Goal: Information Seeking & Learning: Learn about a topic

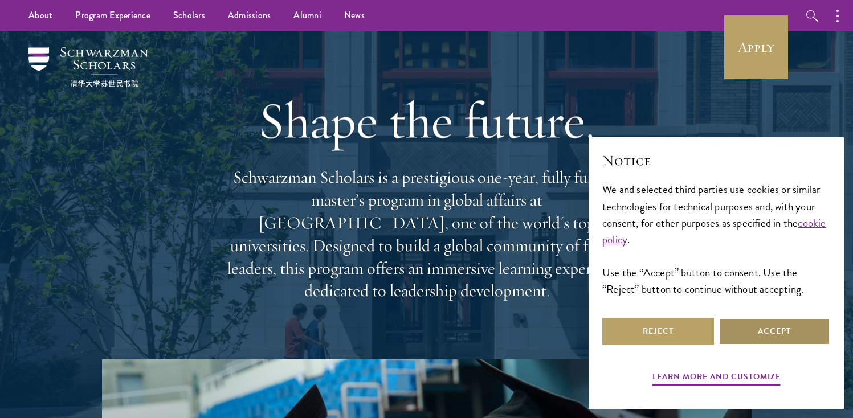
click at [757, 333] on button "Accept" at bounding box center [775, 331] width 112 height 27
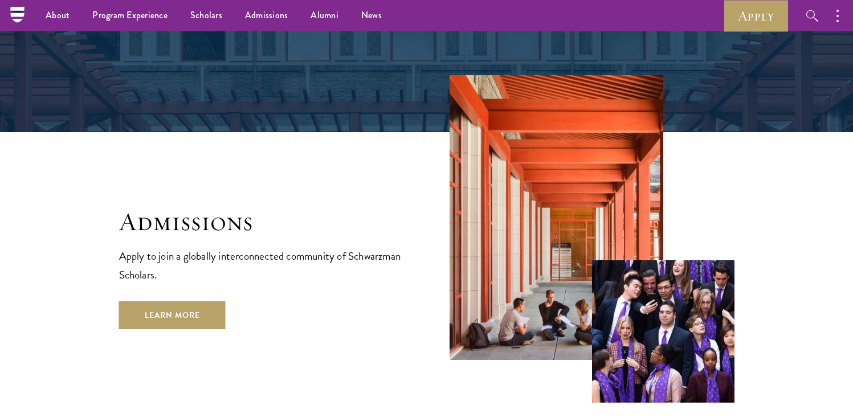
scroll to position [1766, 0]
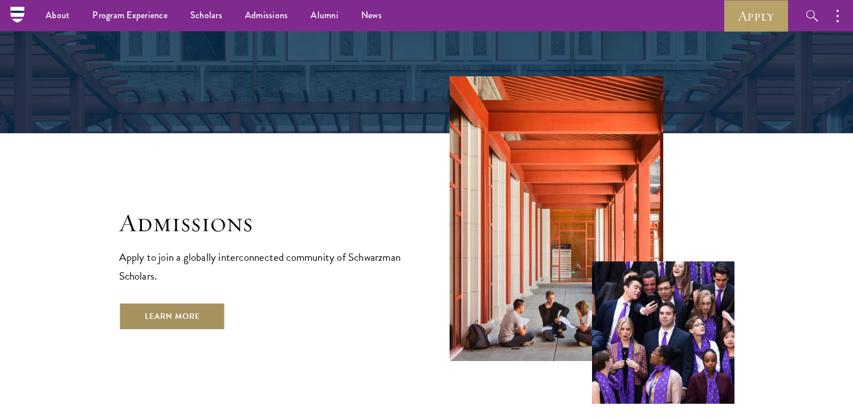
click at [182, 303] on link "Learn More" at bounding box center [172, 316] width 107 height 27
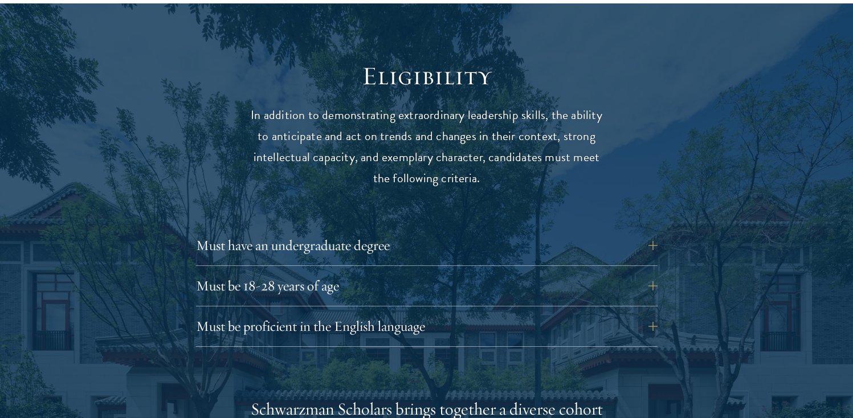
scroll to position [1468, 0]
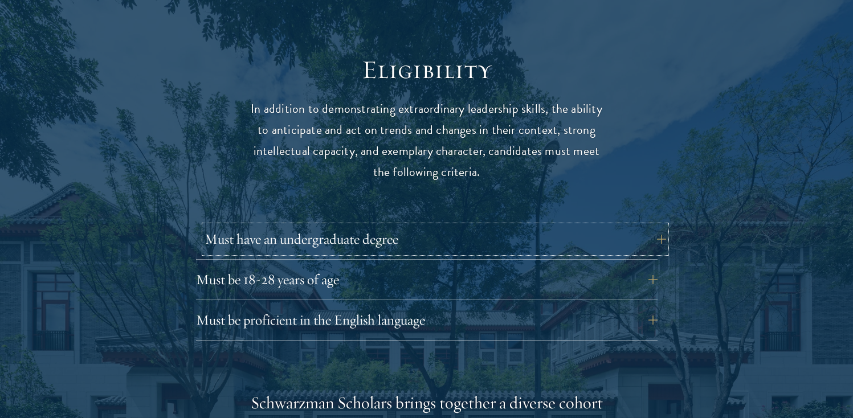
click at [373, 226] on button "Must have an undergraduate degree" at bounding box center [436, 239] width 462 height 27
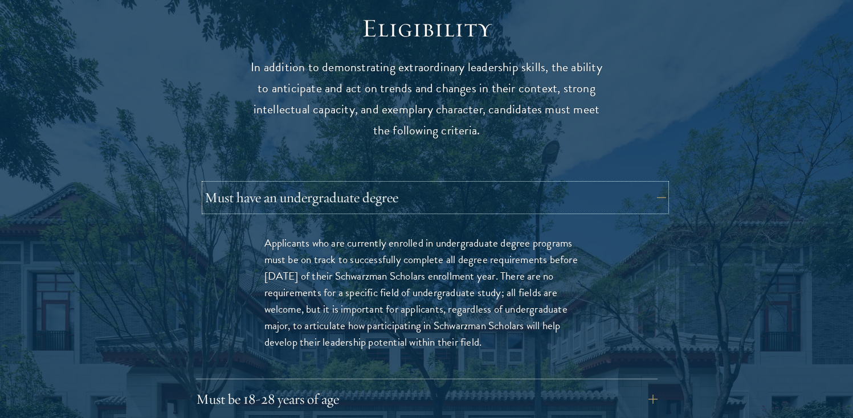
scroll to position [1512, 0]
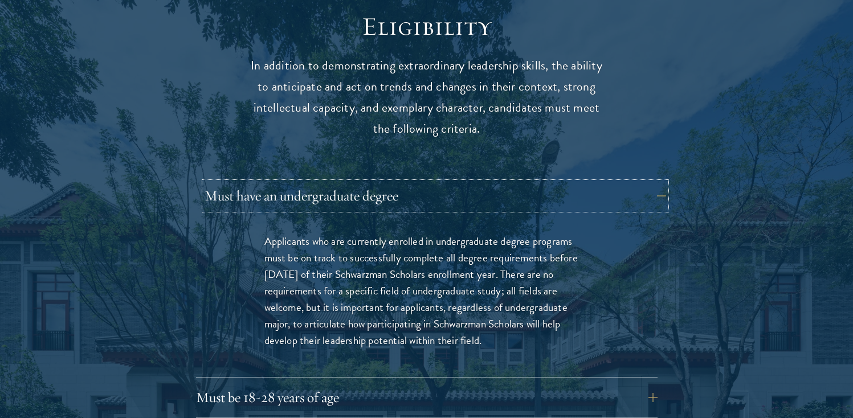
click at [418, 182] on button "Must have an undergraduate degree" at bounding box center [436, 195] width 462 height 27
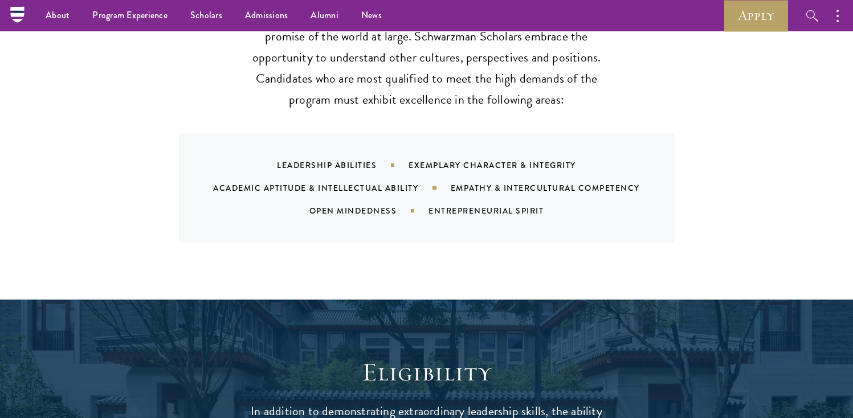
scroll to position [1082, 0]
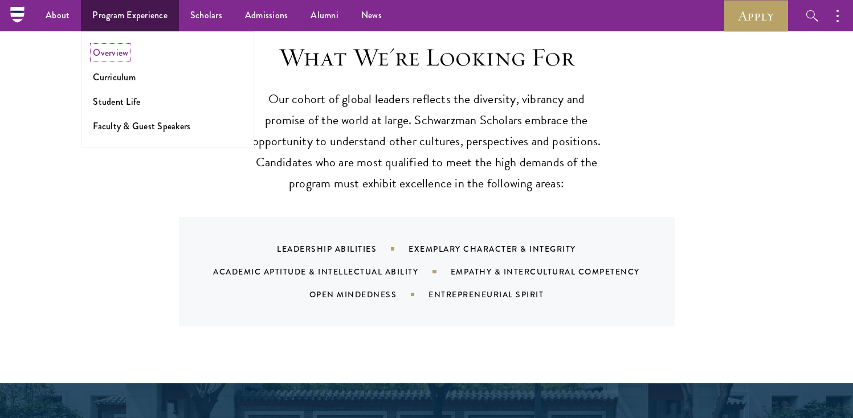
click at [114, 50] on link "Overview" at bounding box center [110, 52] width 35 height 13
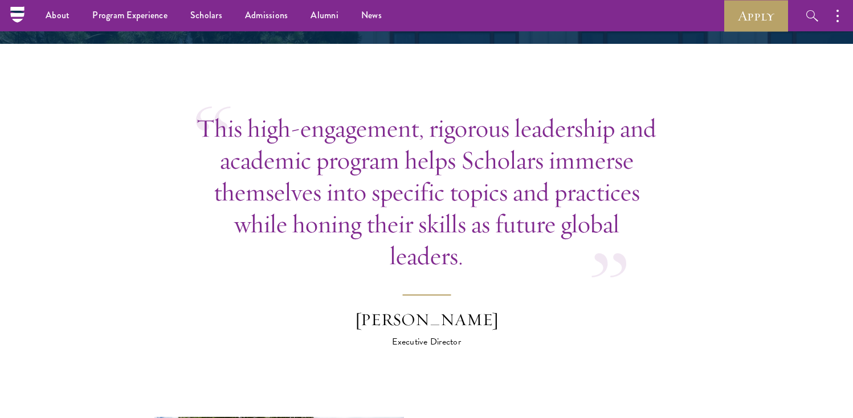
scroll to position [3048, 0]
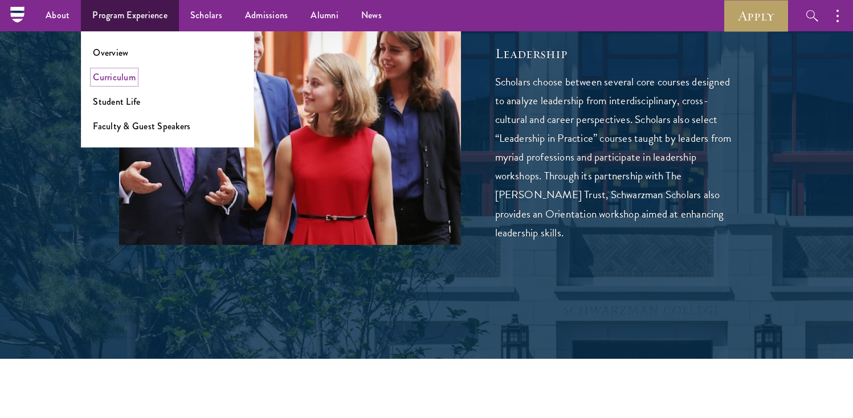
click at [104, 71] on link "Curriculum" at bounding box center [114, 77] width 43 height 13
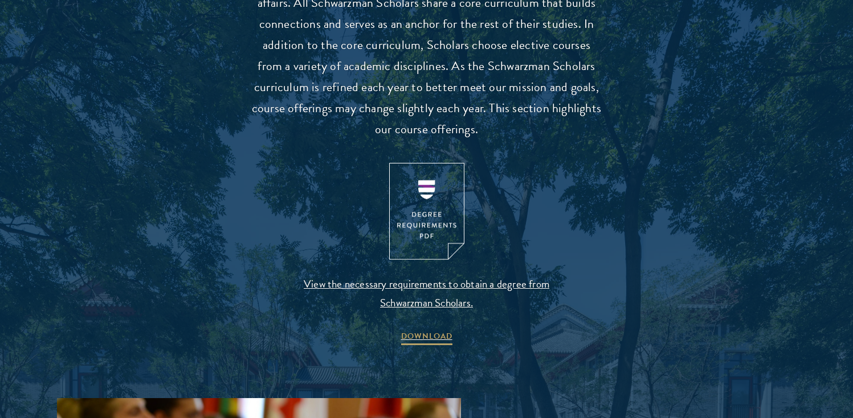
scroll to position [1113, 0]
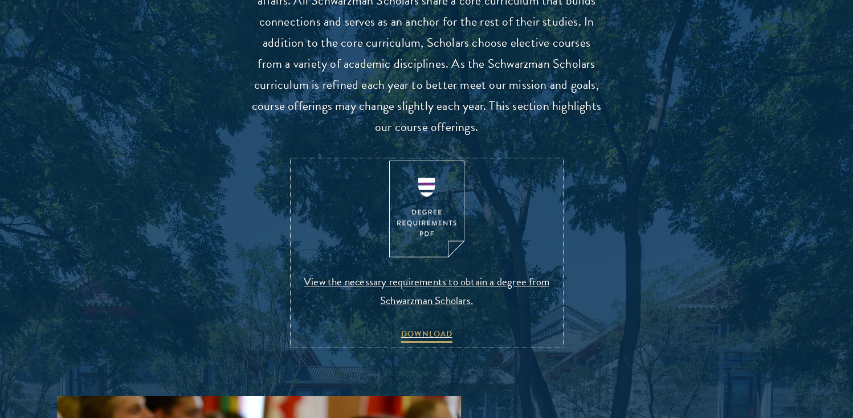
click at [426, 238] on img at bounding box center [426, 209] width 75 height 97
